Goal: Task Accomplishment & Management: Use online tool/utility

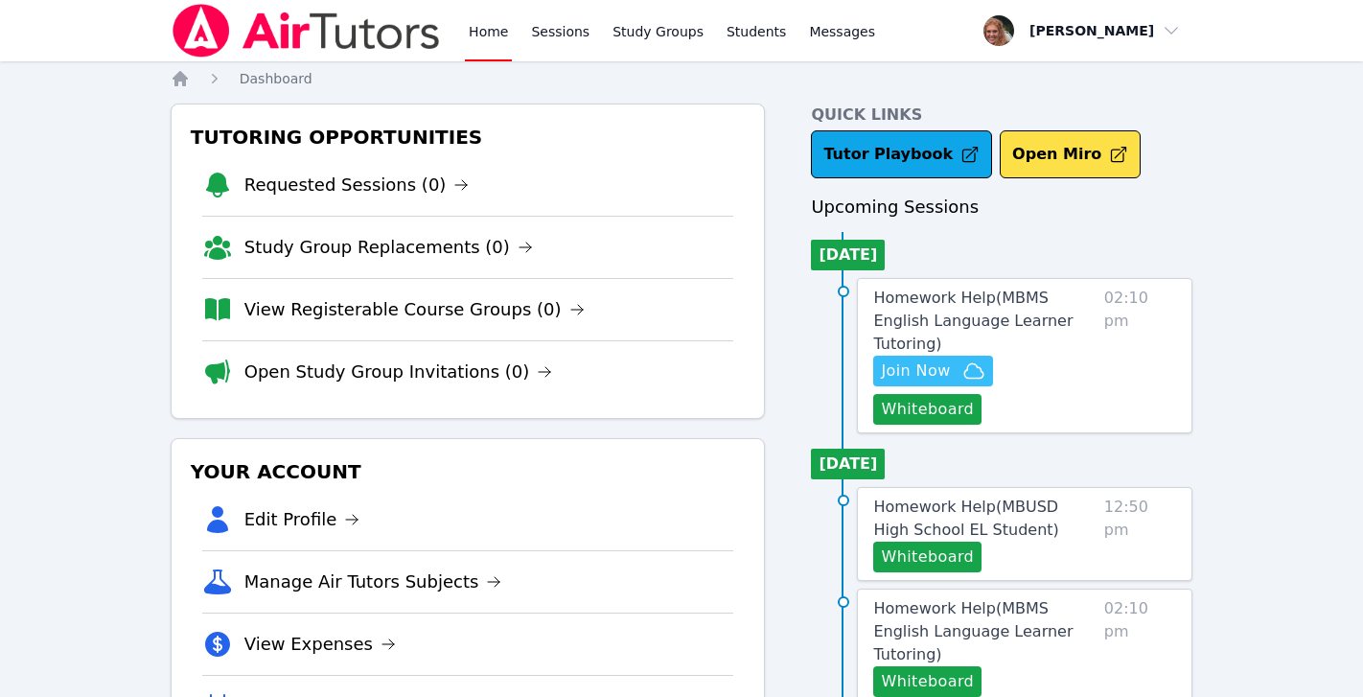
click at [963, 359] on icon "button" at bounding box center [973, 370] width 23 height 23
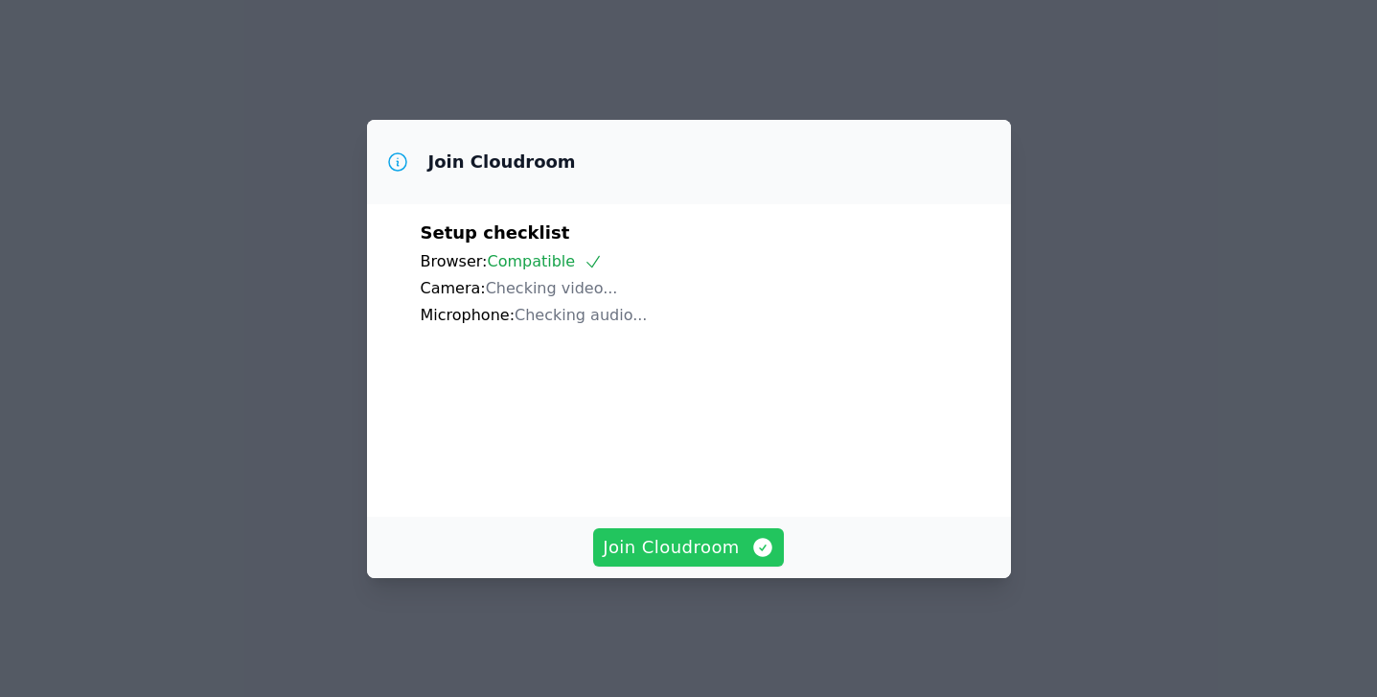
click at [746, 553] on span "Join Cloudroom" at bounding box center [689, 547] width 172 height 27
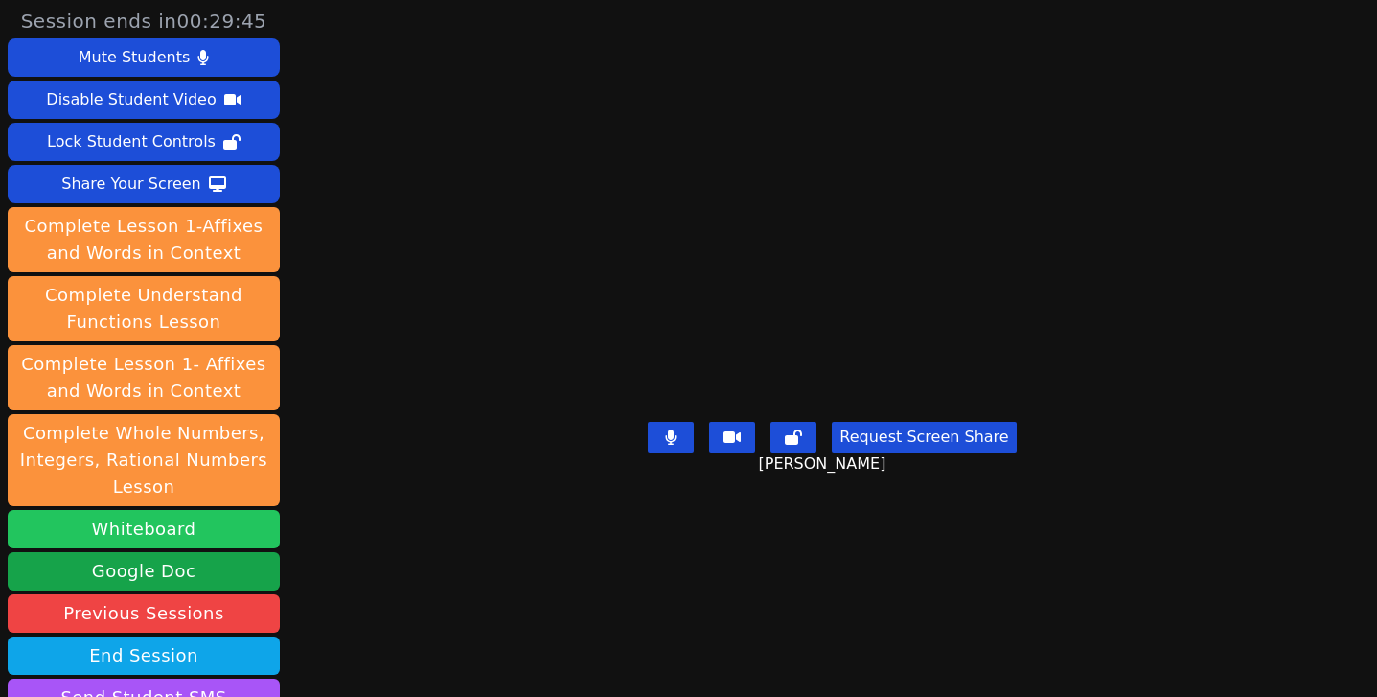
scroll to position [34, 0]
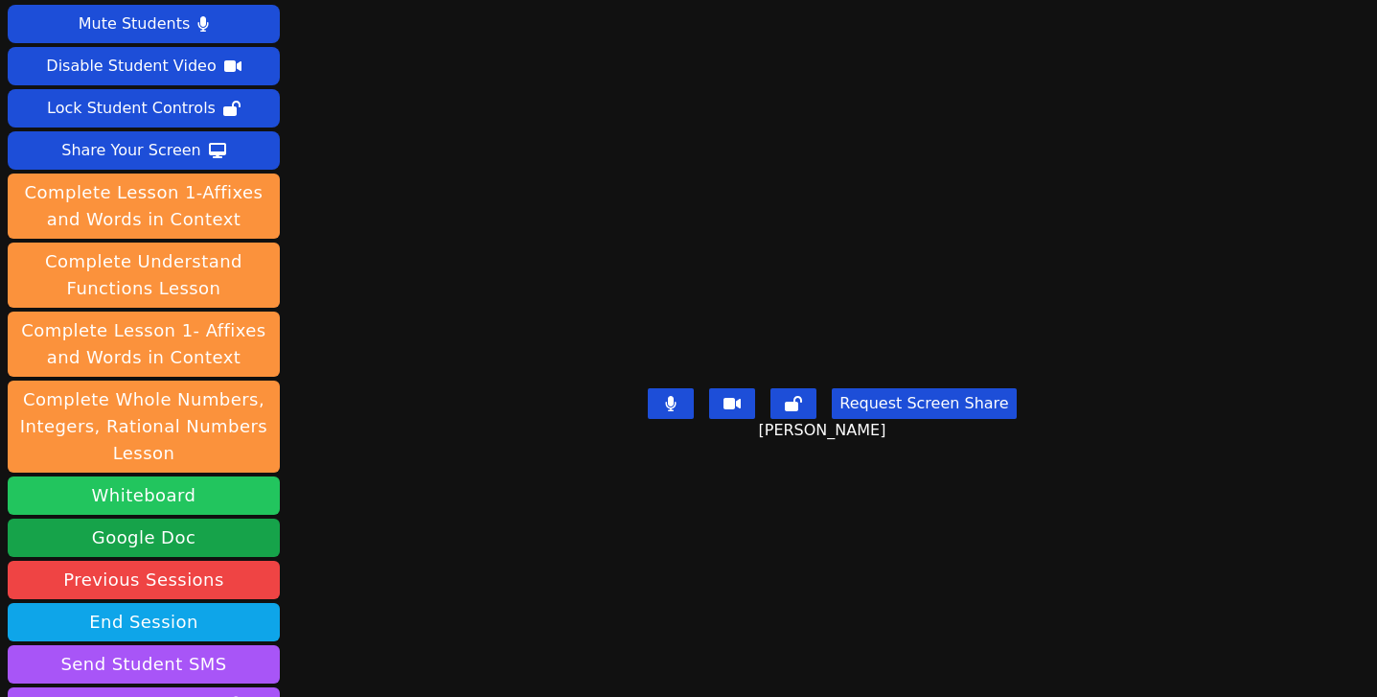
click at [196, 495] on button "Whiteboard" at bounding box center [144, 495] width 272 height 38
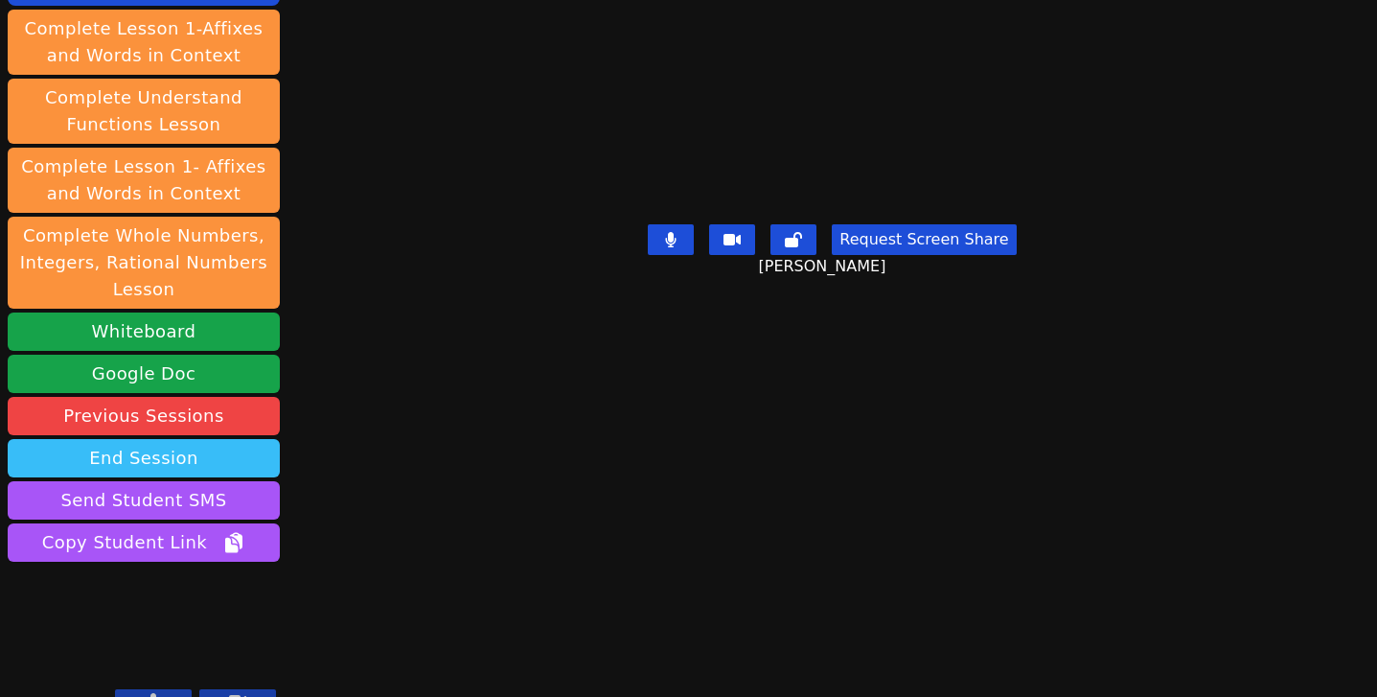
scroll to position [199, 0]
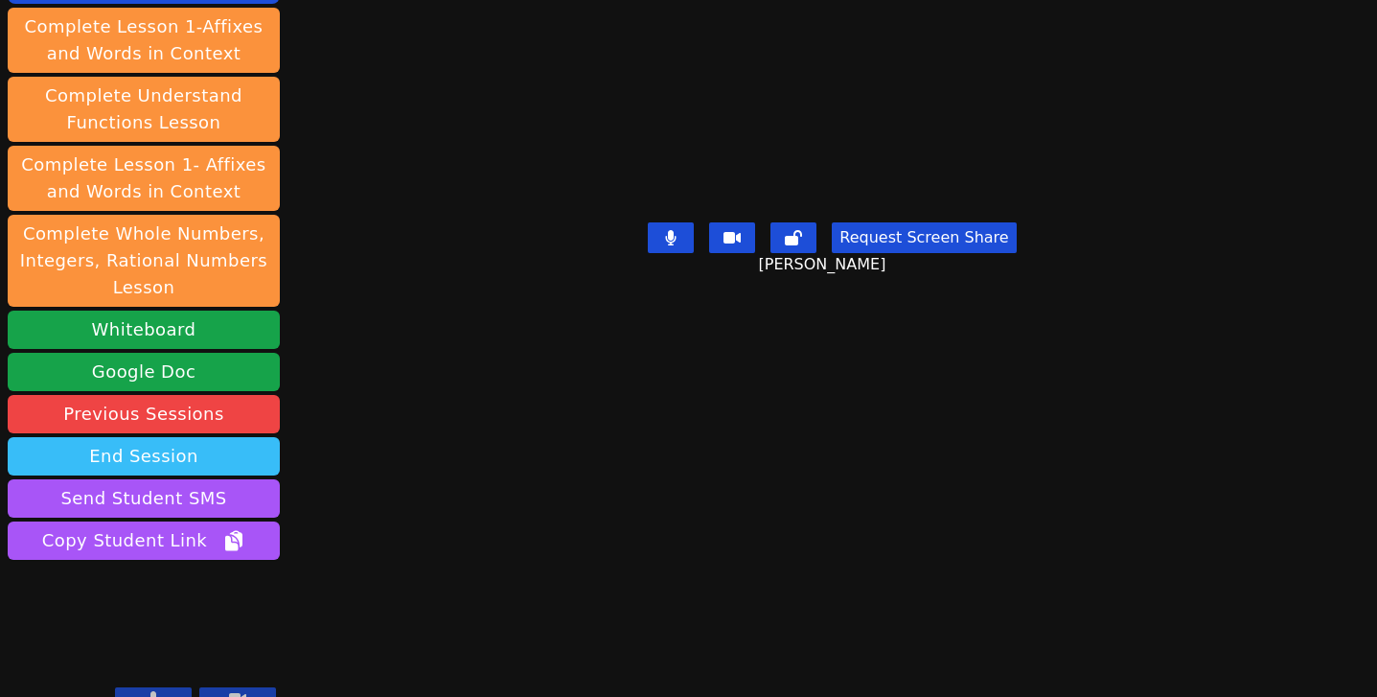
click at [190, 440] on button "End Session" at bounding box center [144, 456] width 272 height 38
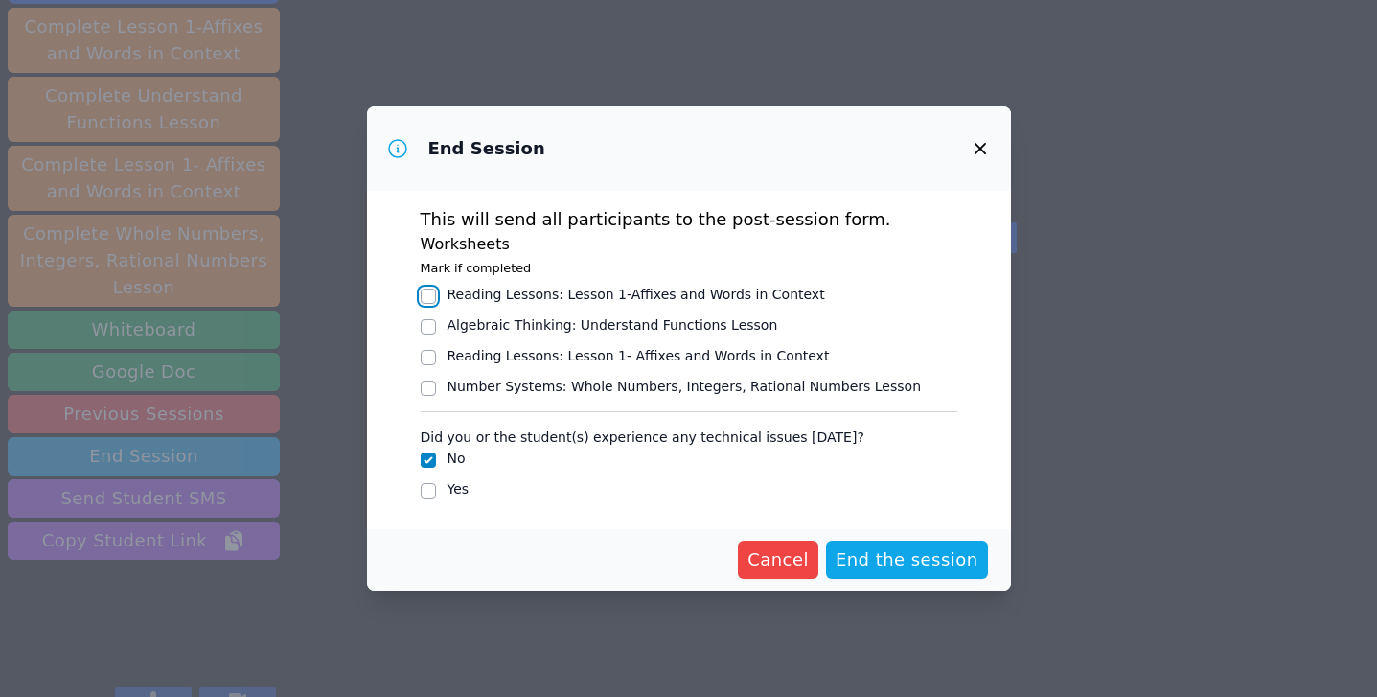
click at [428, 300] on input "Reading Lessons : Lesson 1-Affixes and Words in Context" at bounding box center [428, 295] width 15 height 15
checkbox input "true"
